Goal: Transaction & Acquisition: Subscribe to service/newsletter

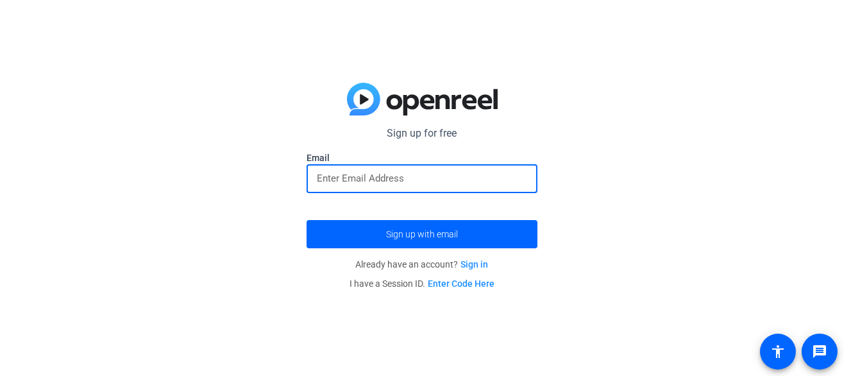
click at [454, 176] on input "email" at bounding box center [422, 178] width 210 height 15
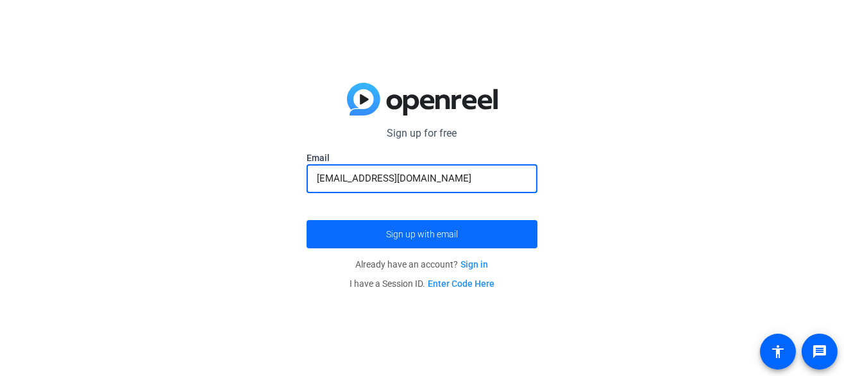
click at [435, 222] on span "submit" at bounding box center [421, 234] width 231 height 31
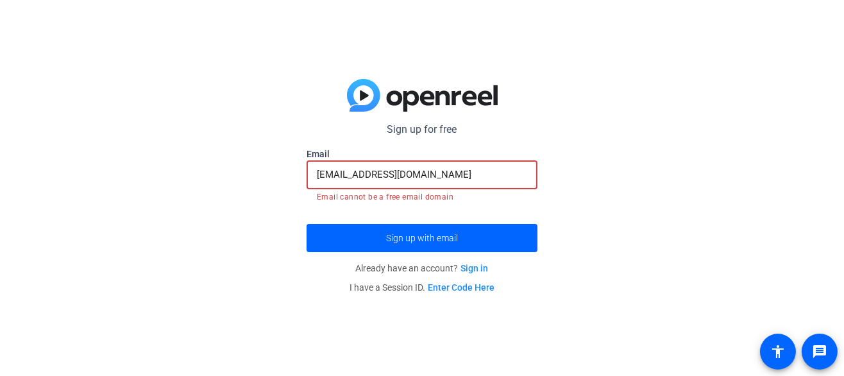
drag, startPoint x: 474, startPoint y: 178, endPoint x: 468, endPoint y: 182, distance: 7.8
click at [475, 177] on input "[EMAIL_ADDRESS][DOMAIN_NAME]" at bounding box center [422, 174] width 210 height 15
drag, startPoint x: 252, startPoint y: 265, endPoint x: 285, endPoint y: 242, distance: 40.5
click at [252, 265] on div "Sign up for free [EMAIL_ADDRESS][DOMAIN_NAME] Email [EMAIL_ADDRESS][DOMAIN_NAME…" at bounding box center [422, 188] width 844 height 376
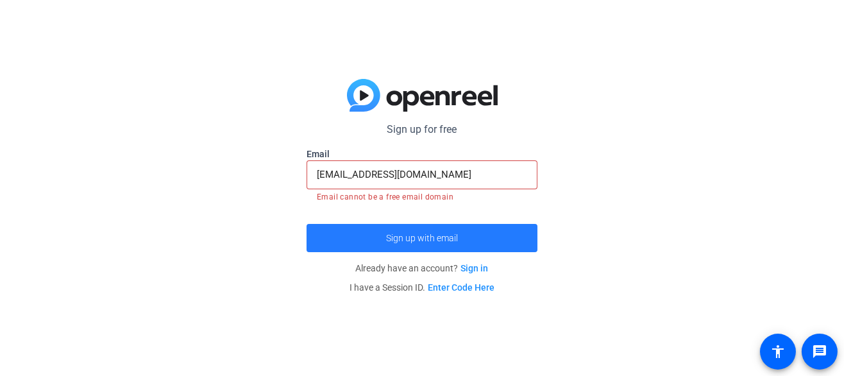
click at [322, 230] on span "submit" at bounding box center [421, 237] width 231 height 31
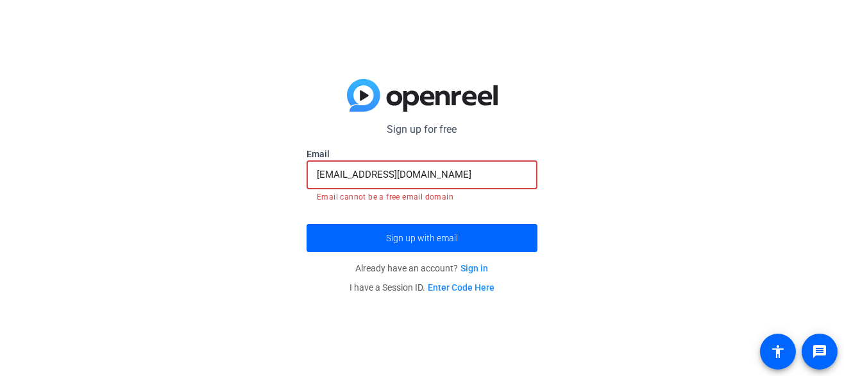
click at [464, 180] on input "[EMAIL_ADDRESS][DOMAIN_NAME]" at bounding box center [422, 174] width 210 height 15
type input "[EMAIL_ADDRESS][DOMAIN_NAME]"
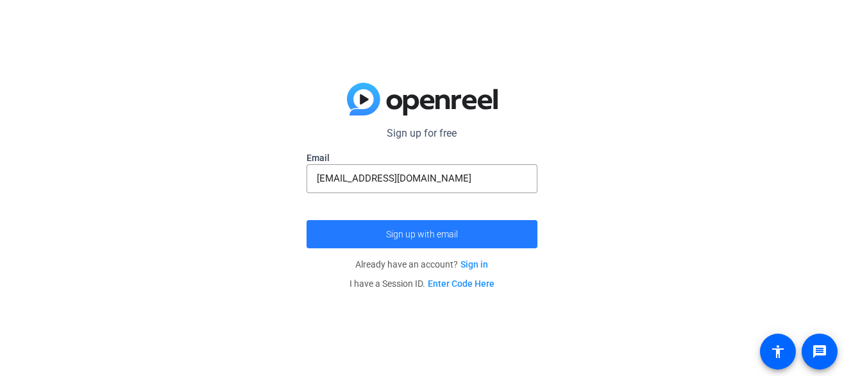
click at [441, 229] on button "Sign up with email" at bounding box center [421, 234] width 231 height 28
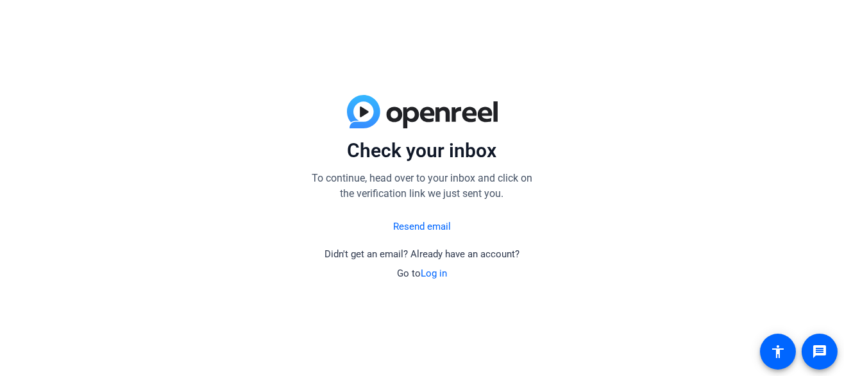
click at [439, 223] on link "Resend email" at bounding box center [422, 226] width 58 height 15
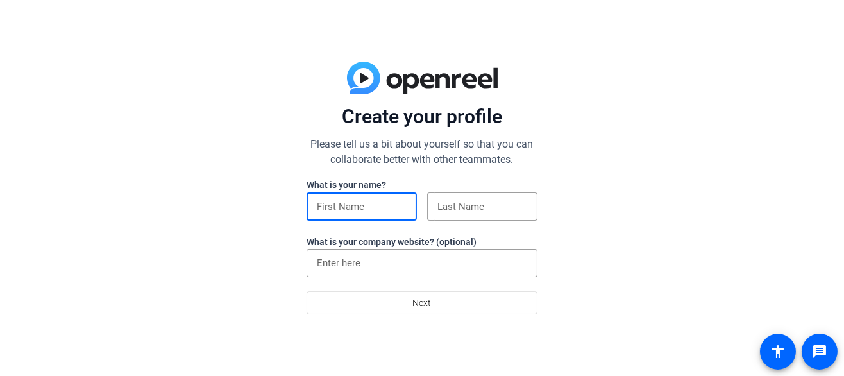
click at [372, 212] on input at bounding box center [362, 206] width 90 height 15
type input "[PERSON_NAME]"
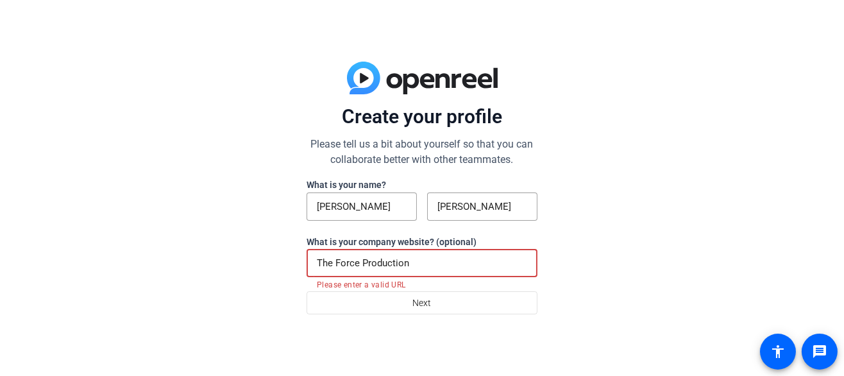
click at [417, 266] on input "The Force Production" at bounding box center [422, 262] width 210 height 15
click at [74, 237] on div "Create your profile Please tell us a bit about yourself so that you can collabo…" at bounding box center [422, 188] width 844 height 376
click at [432, 263] on input "The Force Production" at bounding box center [422, 262] width 210 height 15
type input "T"
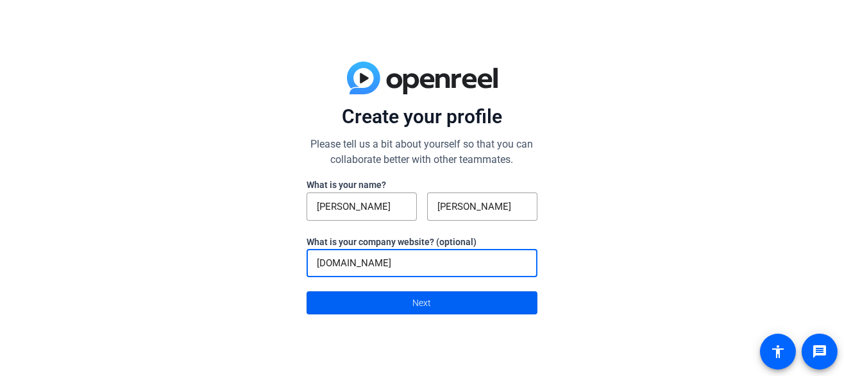
type input "hausofforce.com"
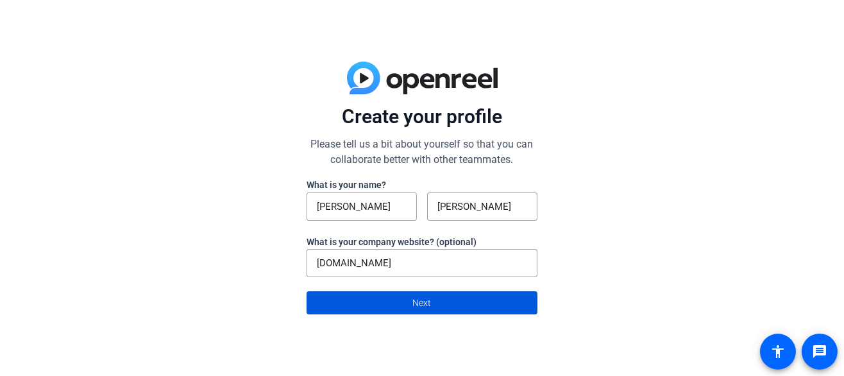
click at [428, 297] on span "Next" at bounding box center [422, 302] width 19 height 24
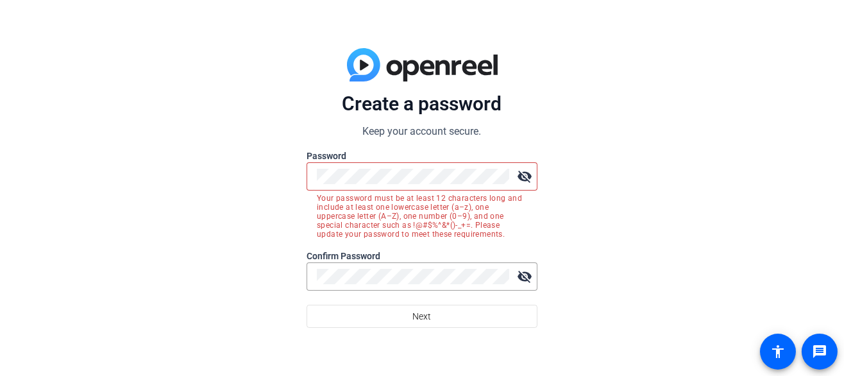
click at [530, 166] on mat-icon "visibility_off" at bounding box center [525, 176] width 26 height 26
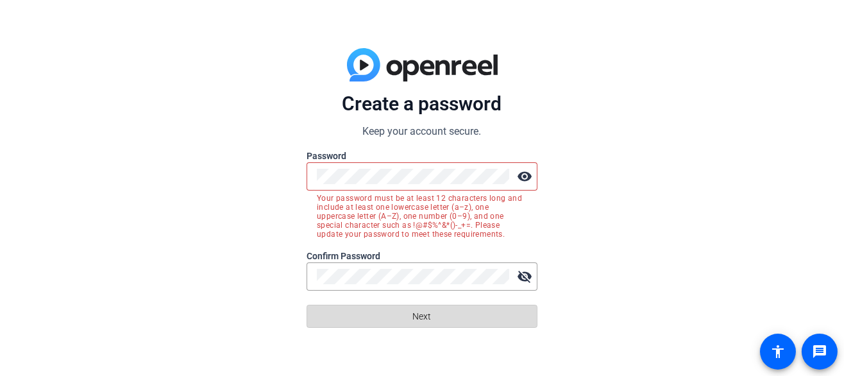
click at [431, 306] on span at bounding box center [422, 316] width 230 height 31
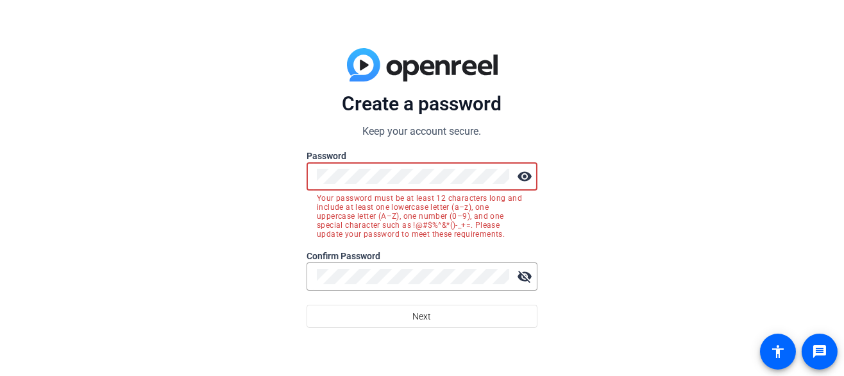
click at [306, 305] on button "Next" at bounding box center [421, 316] width 231 height 23
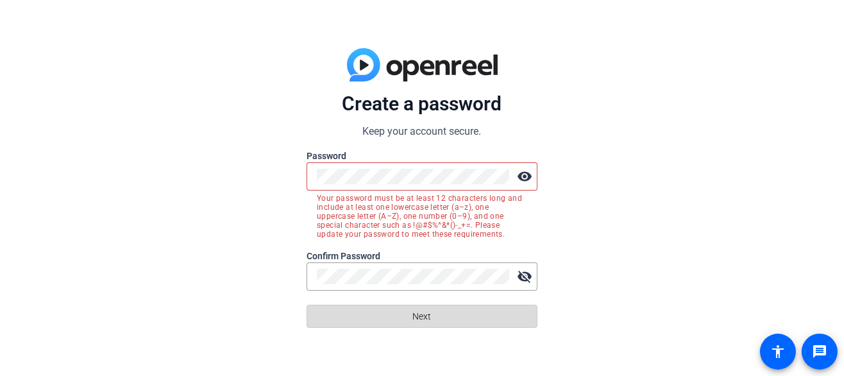
click at [428, 312] on span "Next" at bounding box center [422, 316] width 19 height 24
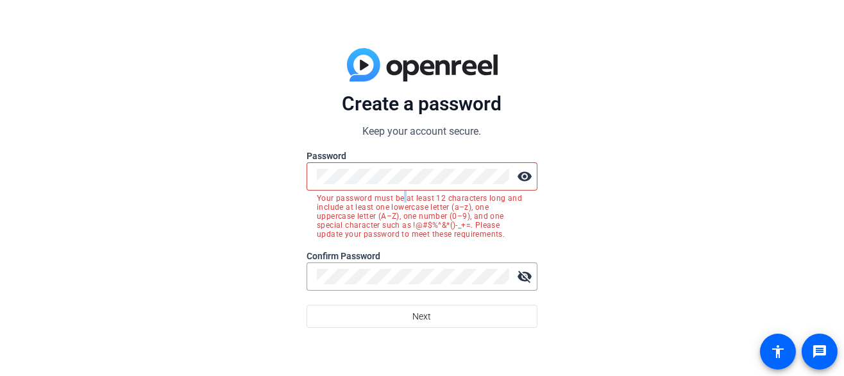
click at [404, 191] on mat-error "Your password must be at least 12 characters long and include at least one lowe…" at bounding box center [422, 214] width 210 height 48
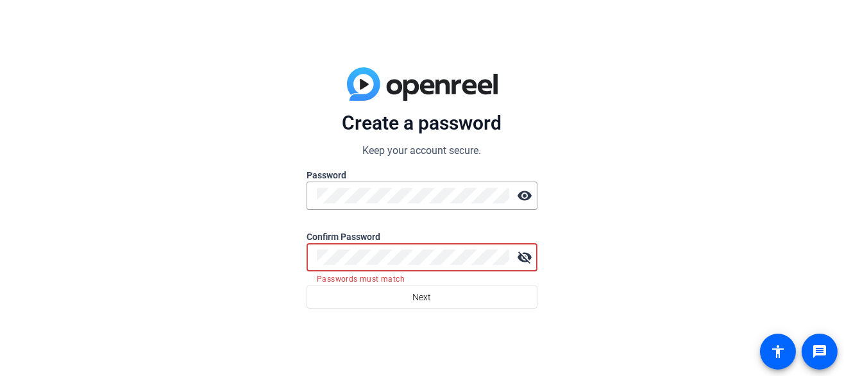
click at [521, 252] on mat-icon "visibility_off" at bounding box center [525, 257] width 26 height 26
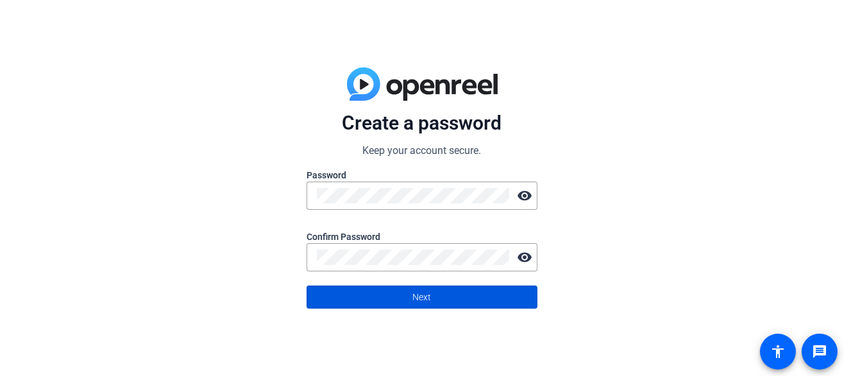
click at [486, 294] on span at bounding box center [422, 296] width 230 height 31
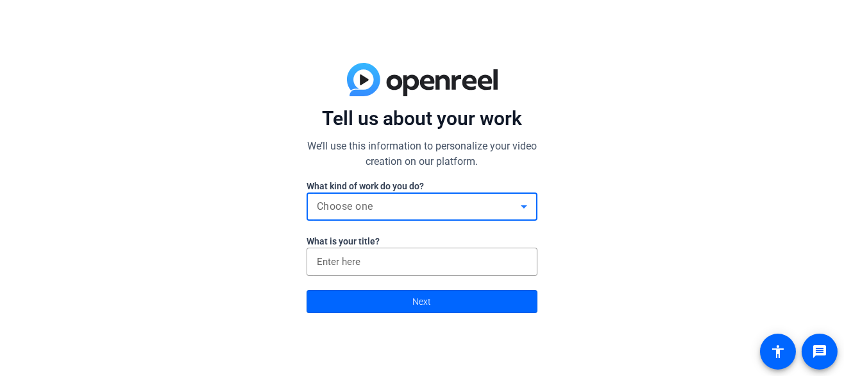
click at [506, 207] on div "Choose one" at bounding box center [419, 206] width 204 height 15
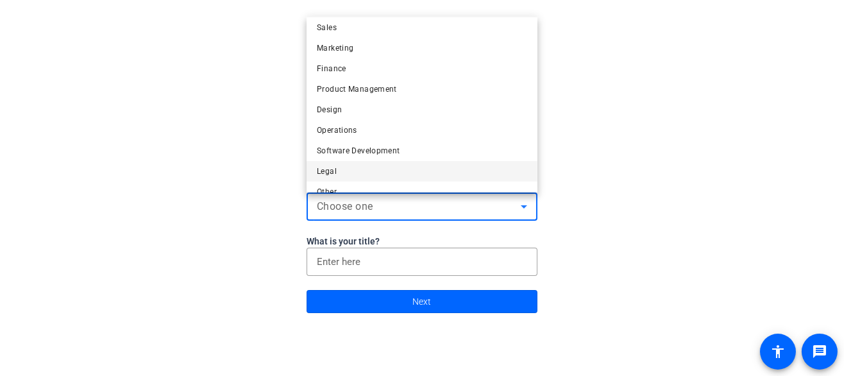
scroll to position [38, 0]
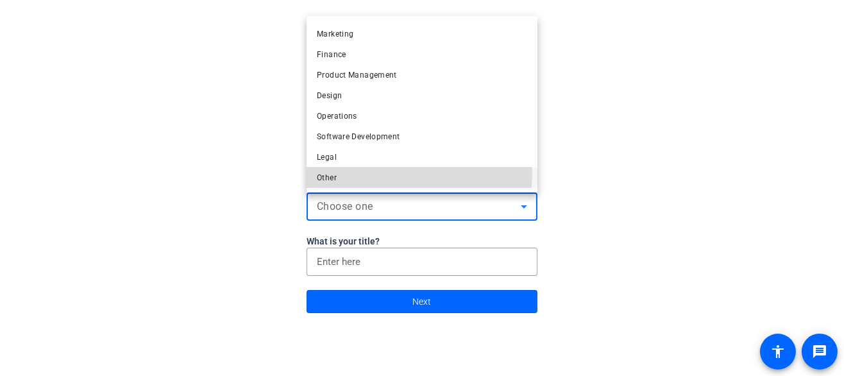
click at [387, 171] on mat-option "Other" at bounding box center [421, 177] width 231 height 21
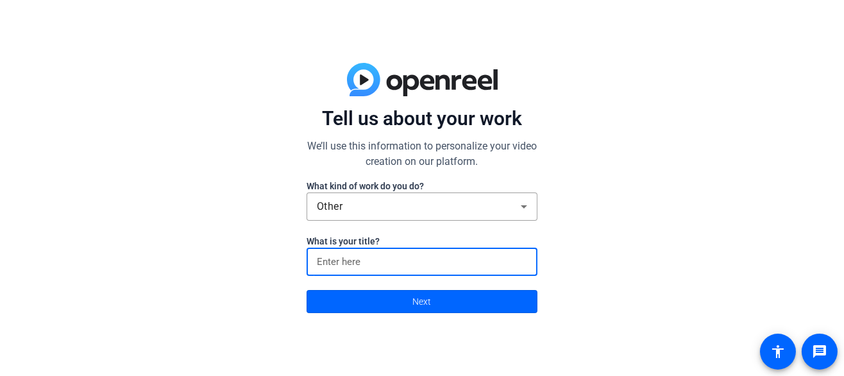
click at [384, 262] on input at bounding box center [422, 261] width 210 height 15
type input "founder artistic director"
click at [453, 291] on span at bounding box center [422, 301] width 230 height 31
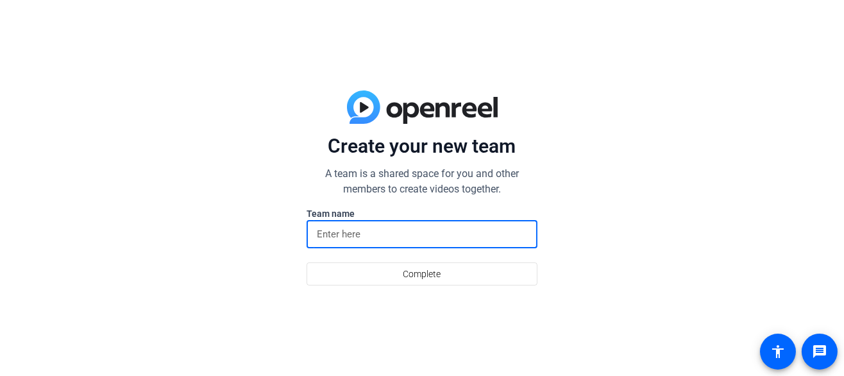
click at [380, 235] on input at bounding box center [422, 233] width 210 height 15
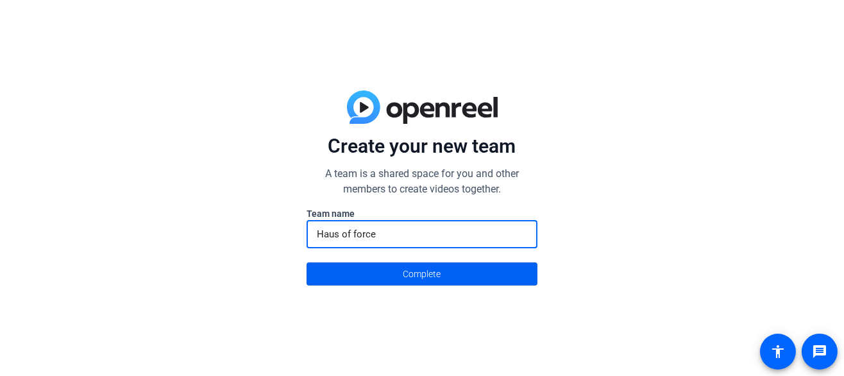
type input "Haus of force"
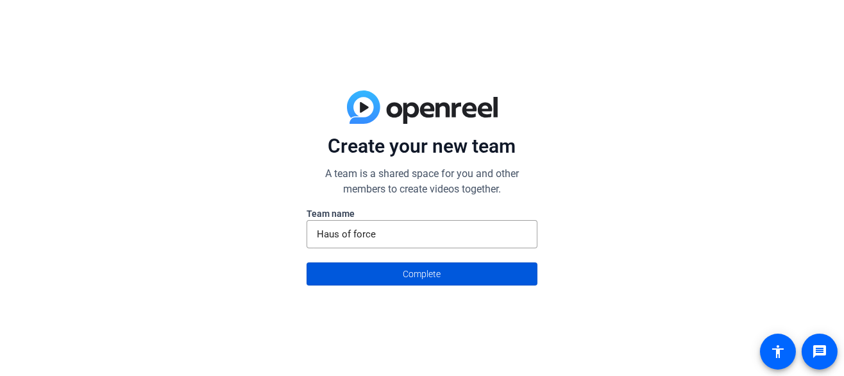
click at [508, 273] on span at bounding box center [422, 273] width 230 height 31
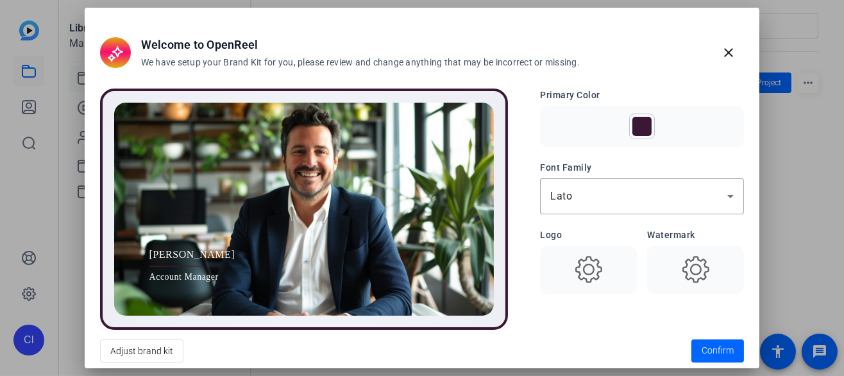
click at [575, 263] on use at bounding box center [588, 269] width 27 height 27
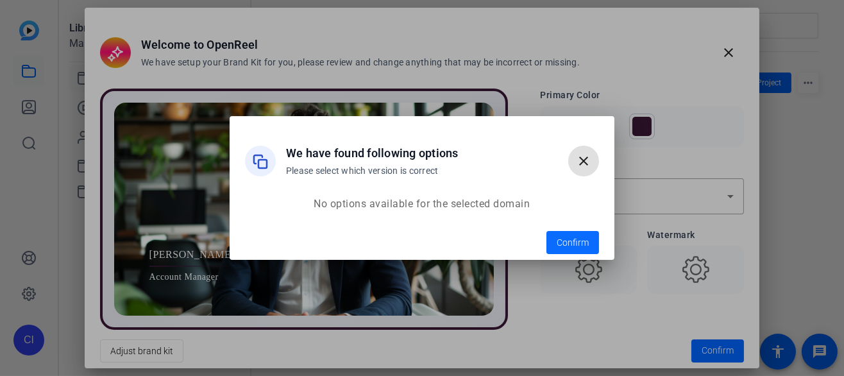
click at [579, 239] on span "Confirm" at bounding box center [572, 242] width 32 height 13
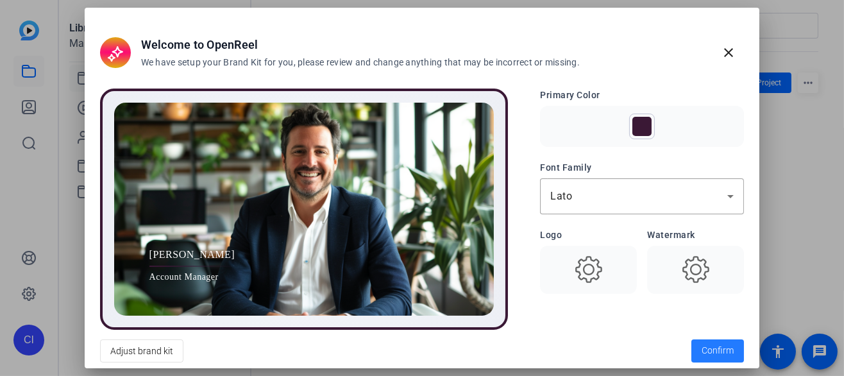
click at [710, 349] on span "Confirm" at bounding box center [717, 350] width 32 height 13
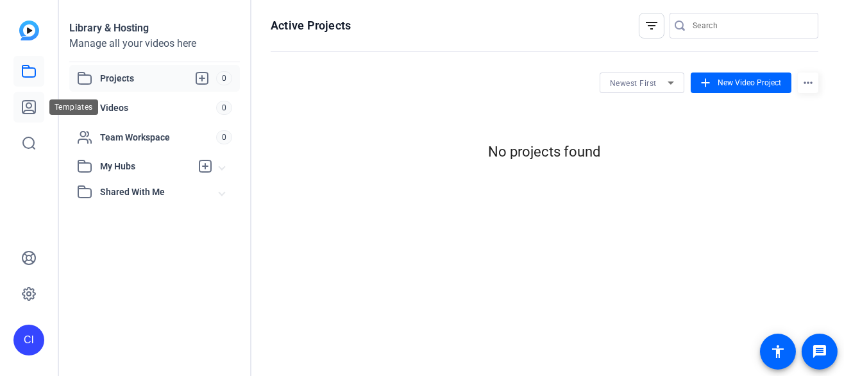
click at [29, 106] on icon at bounding box center [28, 106] width 15 height 15
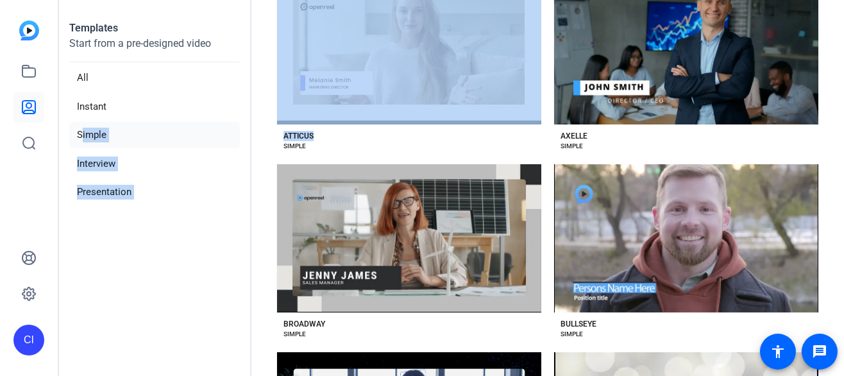
drag, startPoint x: 67, startPoint y: 132, endPoint x: 331, endPoint y: 147, distance: 263.9
click at [331, 147] on main "Templates Start from a pre-designed video All Instant Simple Interview Presenta…" at bounding box center [451, 188] width 785 height 376
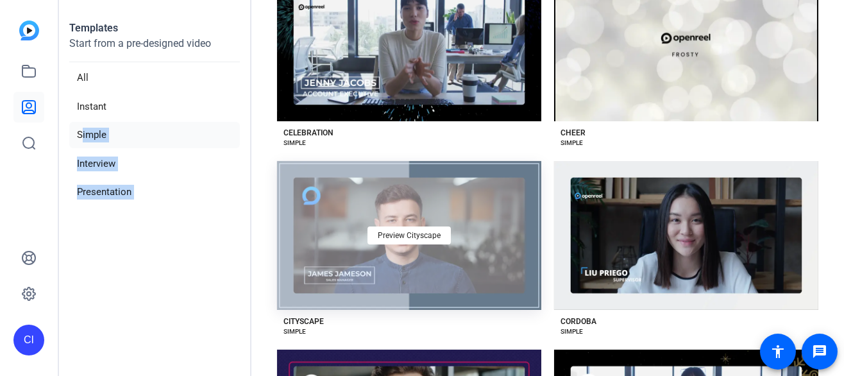
scroll to position [833, 0]
